Goal: Task Accomplishment & Management: Complete application form

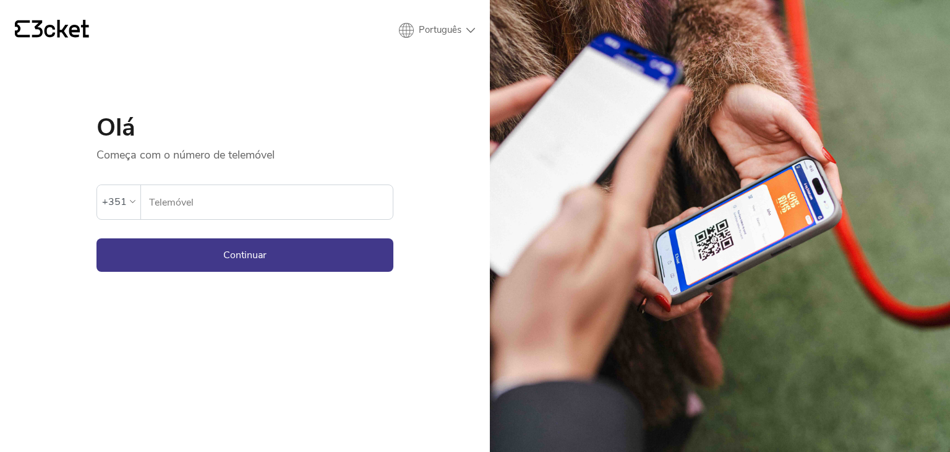
click at [259, 192] on input "Telemóvel" at bounding box center [271, 202] width 244 height 34
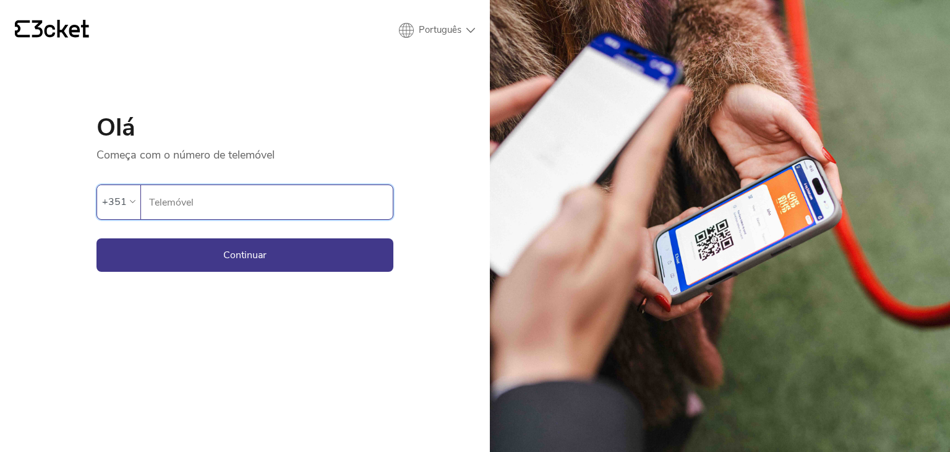
type input "969831645"
click at [247, 231] on form "Ocorreu um erro. Se o erro persistir, entrar em contato com o suporte. +351 969…" at bounding box center [245, 217] width 297 height 110
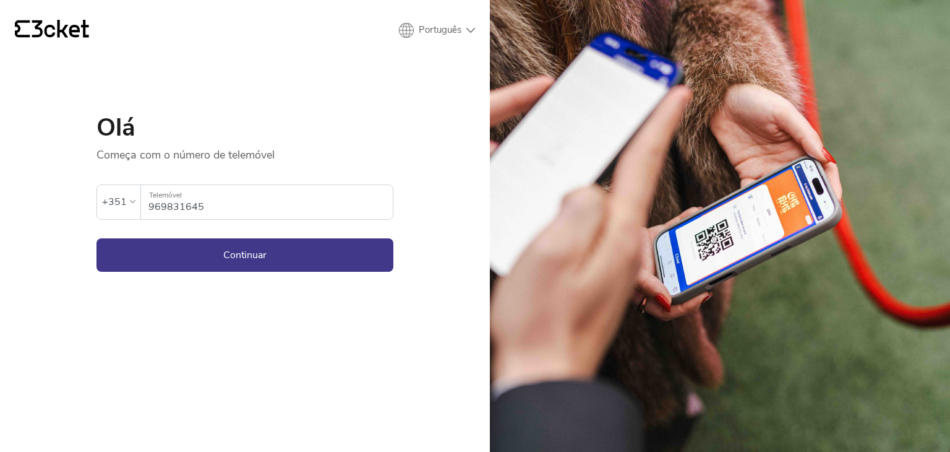
click at [210, 185] on input "969831645" at bounding box center [271, 202] width 244 height 34
click at [137, 259] on button "Continuar" at bounding box center [245, 254] width 297 height 33
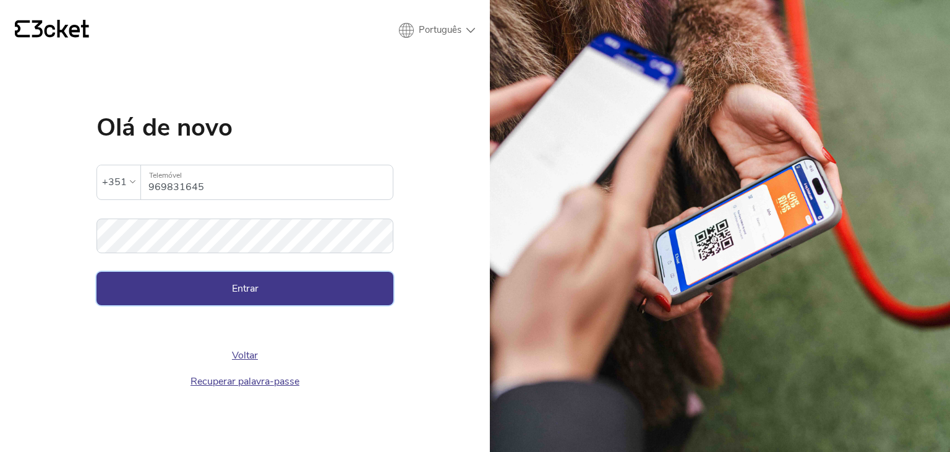
click at [179, 284] on button "Entrar" at bounding box center [245, 288] width 297 height 33
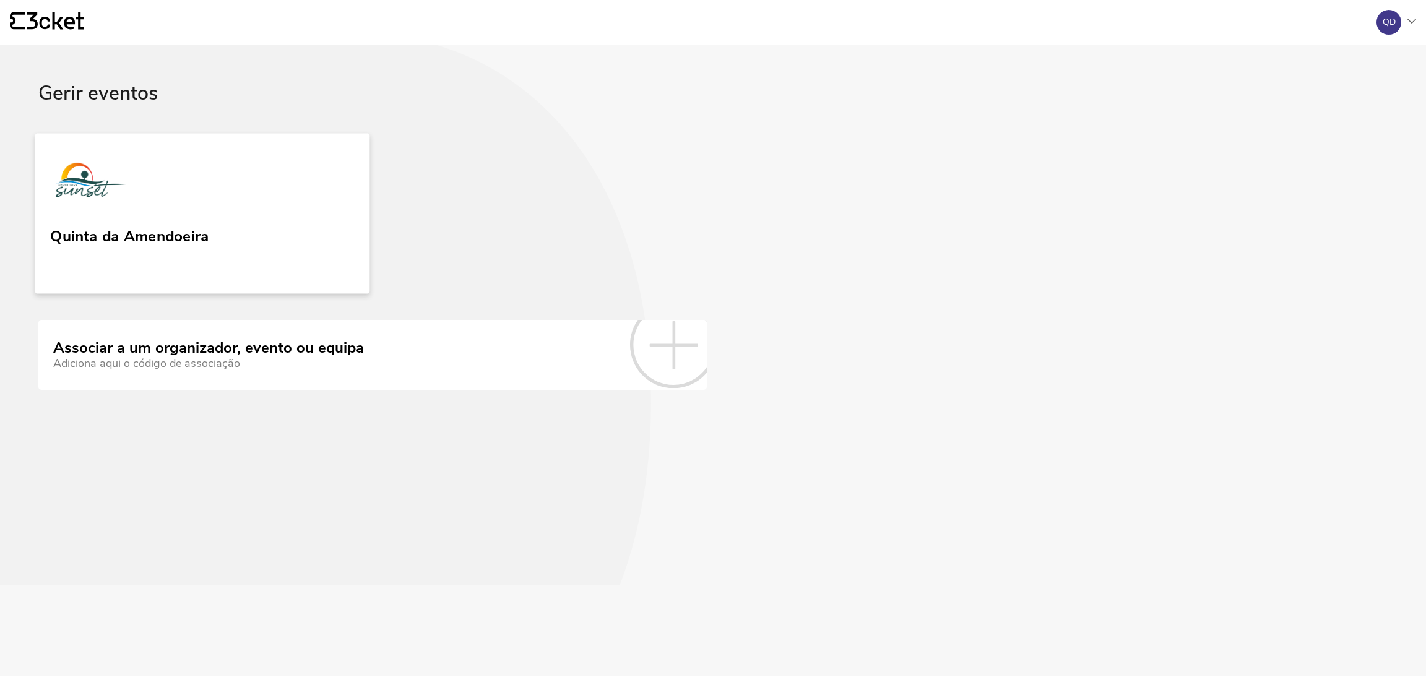
click at [166, 204] on link "Quinta da Amendoeira" at bounding box center [202, 213] width 335 height 160
